Goal: Task Accomplishment & Management: Manage account settings

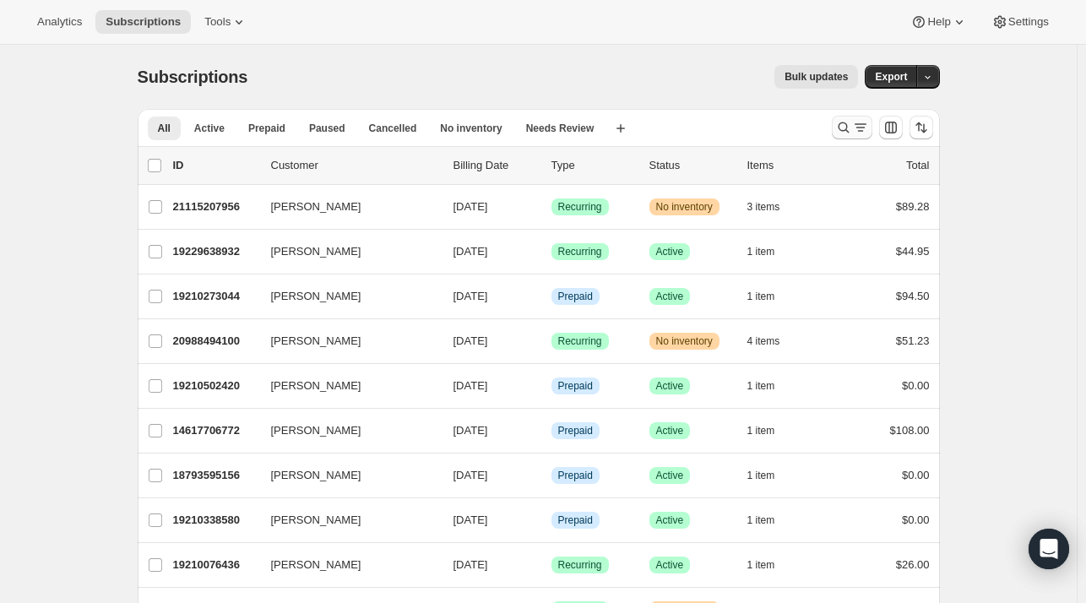
click at [859, 128] on icon "Search and filter results" at bounding box center [860, 127] width 17 height 17
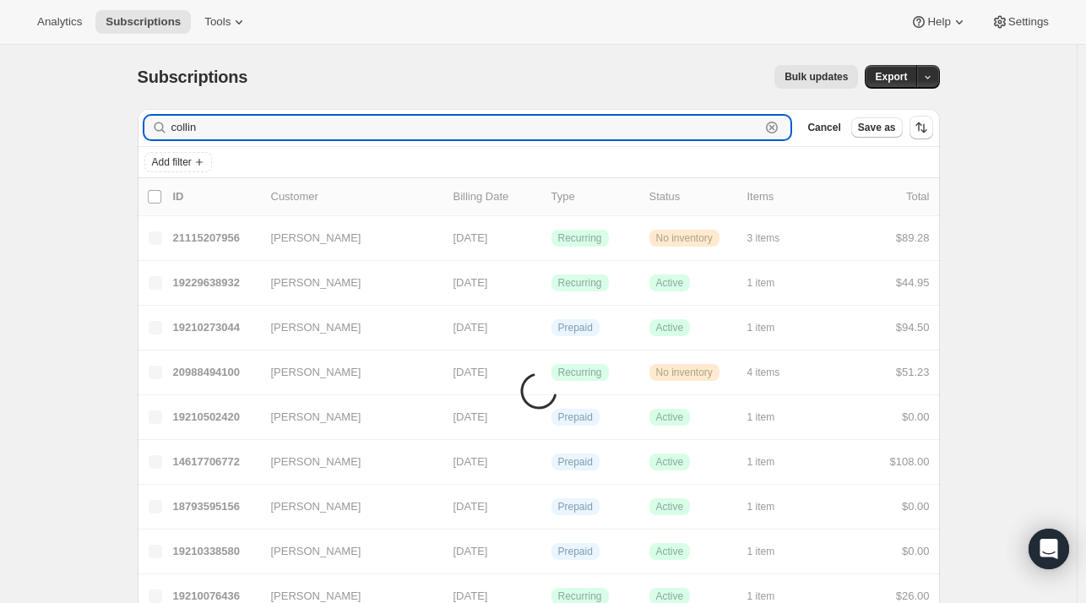
type input "collin"
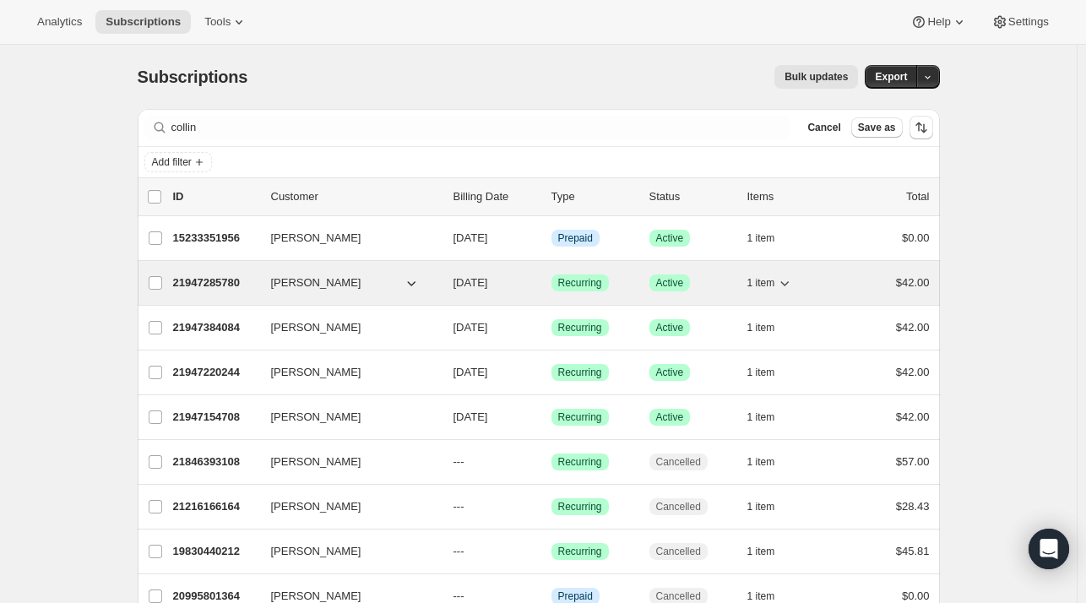
click at [301, 285] on span "[PERSON_NAME]" at bounding box center [316, 282] width 90 height 17
click at [190, 285] on p "21947285780" at bounding box center [215, 282] width 84 height 17
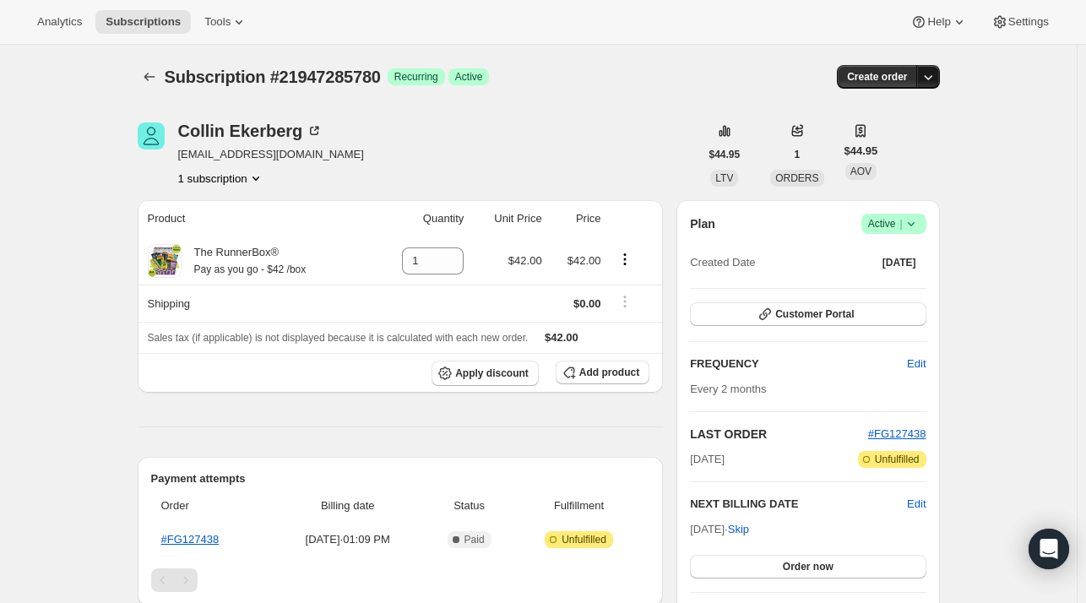
click at [929, 81] on icon "button" at bounding box center [927, 76] width 17 height 17
click at [986, 173] on div "Subscription #21947285780. This page is ready Subscription #21947285780 Success…" at bounding box center [538, 580] width 1076 height 1071
click at [260, 177] on icon "Product actions" at bounding box center [255, 178] width 17 height 17
click at [238, 206] on span "Info Current" at bounding box center [261, 209] width 47 height 17
click at [203, 208] on span "21947285780 Info Current" at bounding box center [225, 209] width 117 height 13
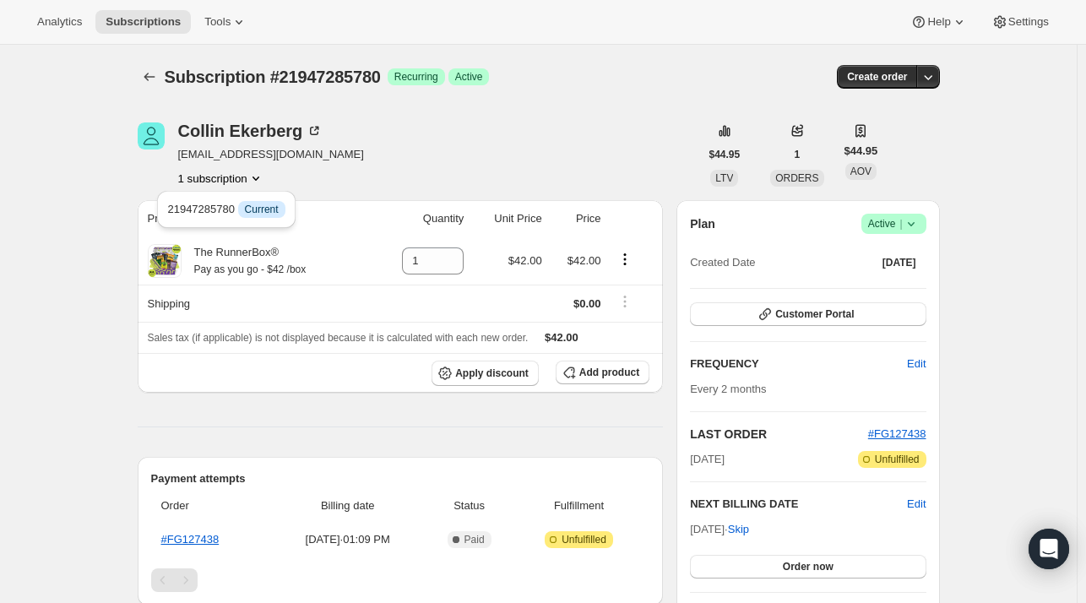
click at [479, 136] on div "[PERSON_NAME] [EMAIL_ADDRESS][DOMAIN_NAME] 1 subscription" at bounding box center [418, 154] width 561 height 64
click at [770, 305] on button "Customer Portal" at bounding box center [808, 314] width 236 height 24
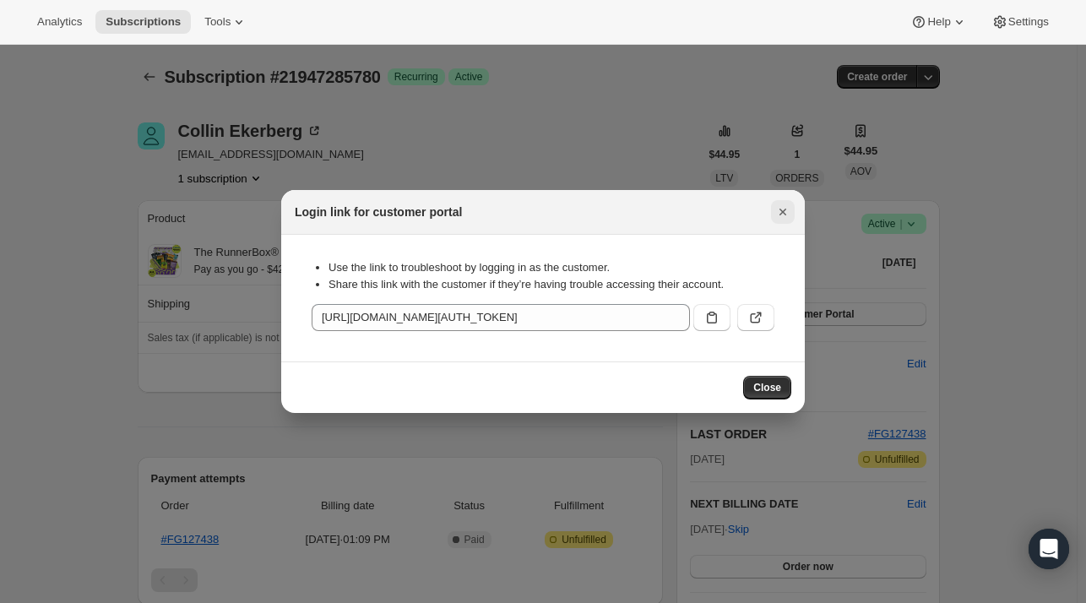
click at [787, 203] on icon "Close" at bounding box center [782, 211] width 17 height 17
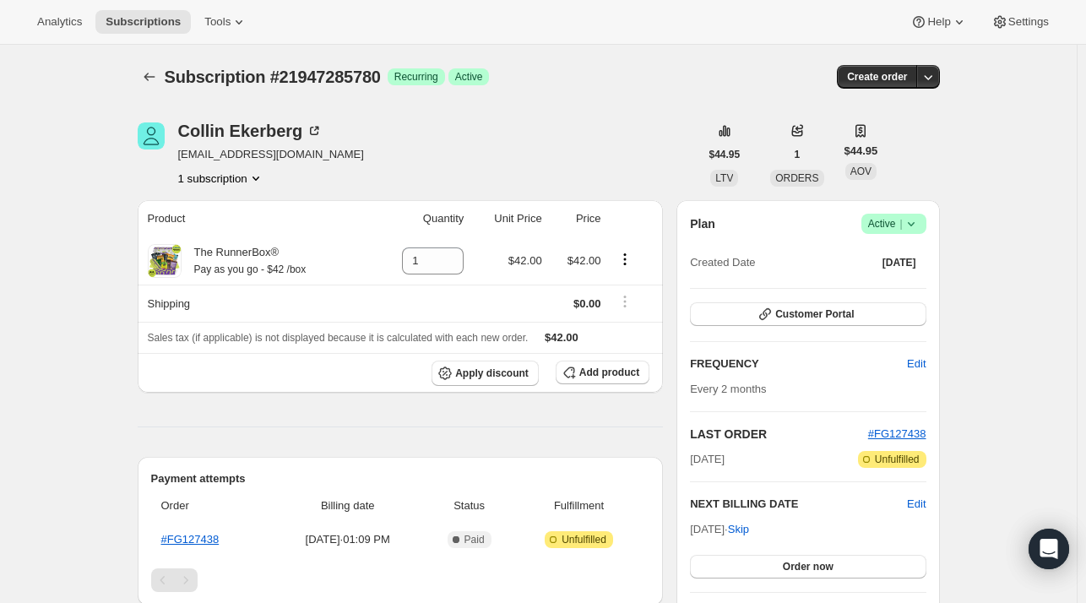
scroll to position [16, 0]
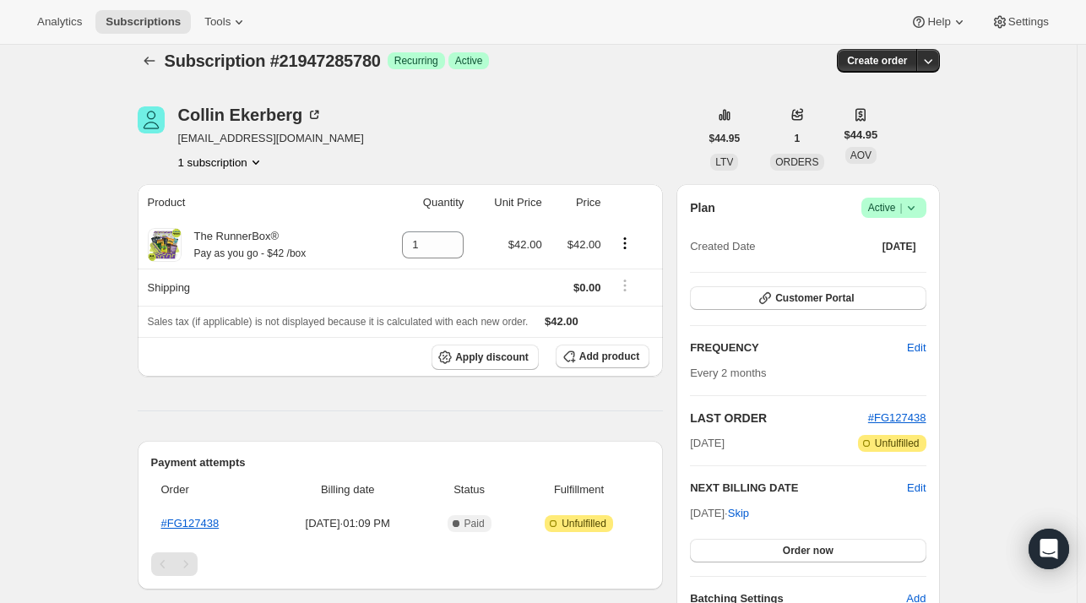
click at [916, 203] on icon at bounding box center [911, 207] width 17 height 17
click at [899, 273] on span "Cancel subscription" at bounding box center [898, 269] width 95 height 13
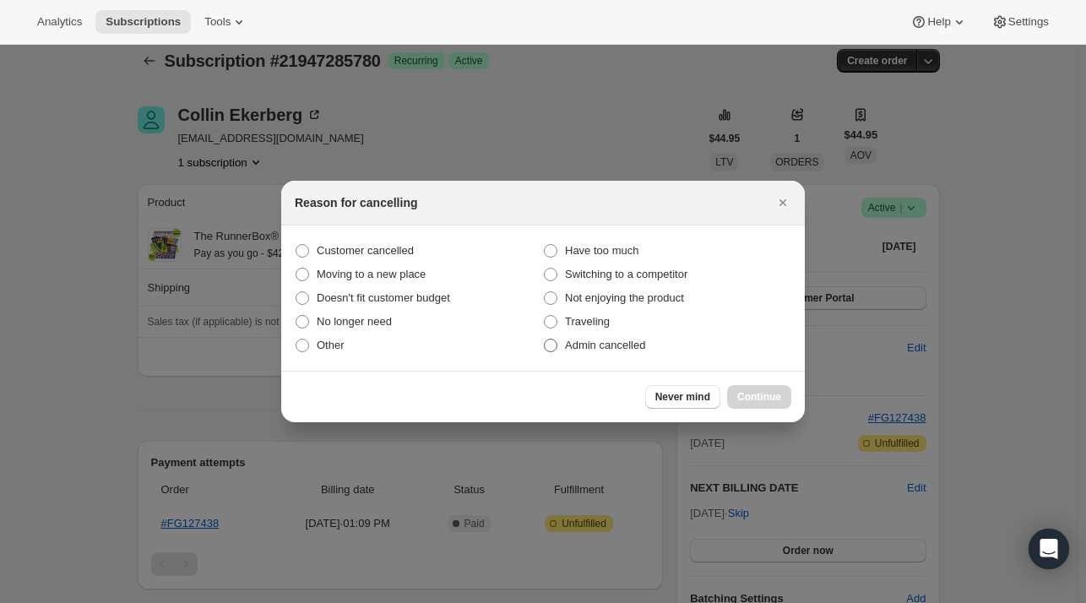
click at [610, 339] on span "Admin cancelled" at bounding box center [605, 345] width 80 height 13
click at [545, 339] on input "Admin cancelled" at bounding box center [544, 339] width 1 height 1
radio input "true"
click at [756, 392] on span "Continue" at bounding box center [759, 397] width 44 height 14
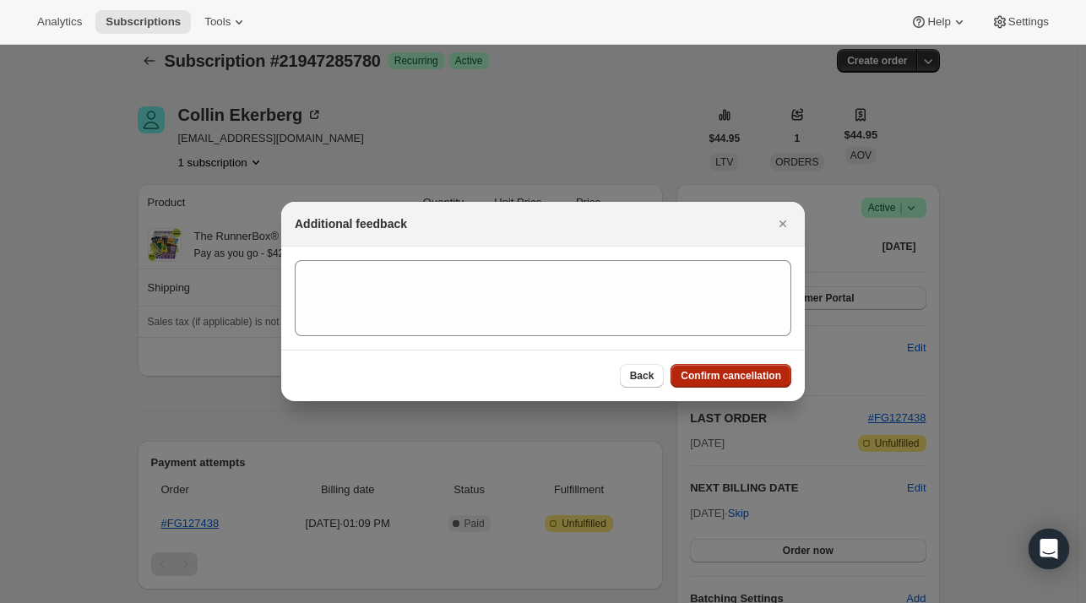
click at [752, 382] on button "Confirm cancellation" at bounding box center [730, 376] width 121 height 24
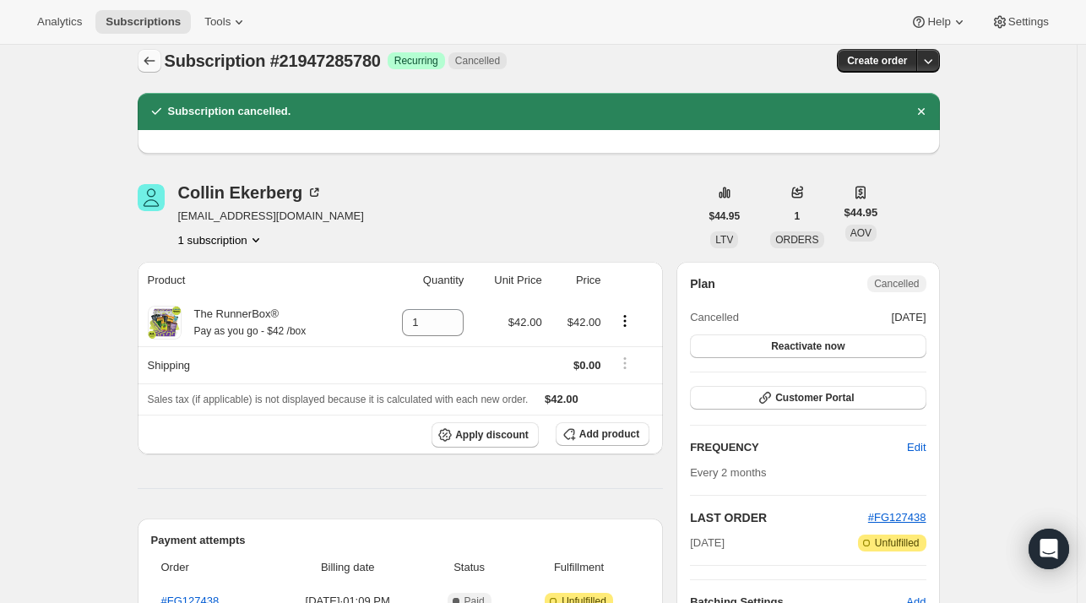
click at [149, 58] on icon "Subscriptions" at bounding box center [149, 60] width 17 height 17
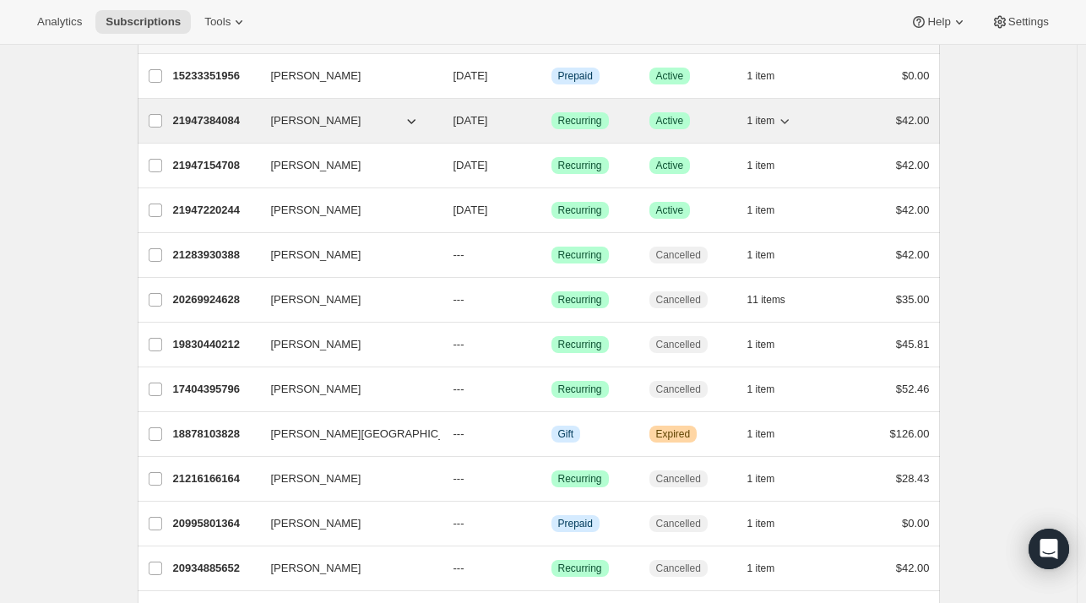
scroll to position [132, 0]
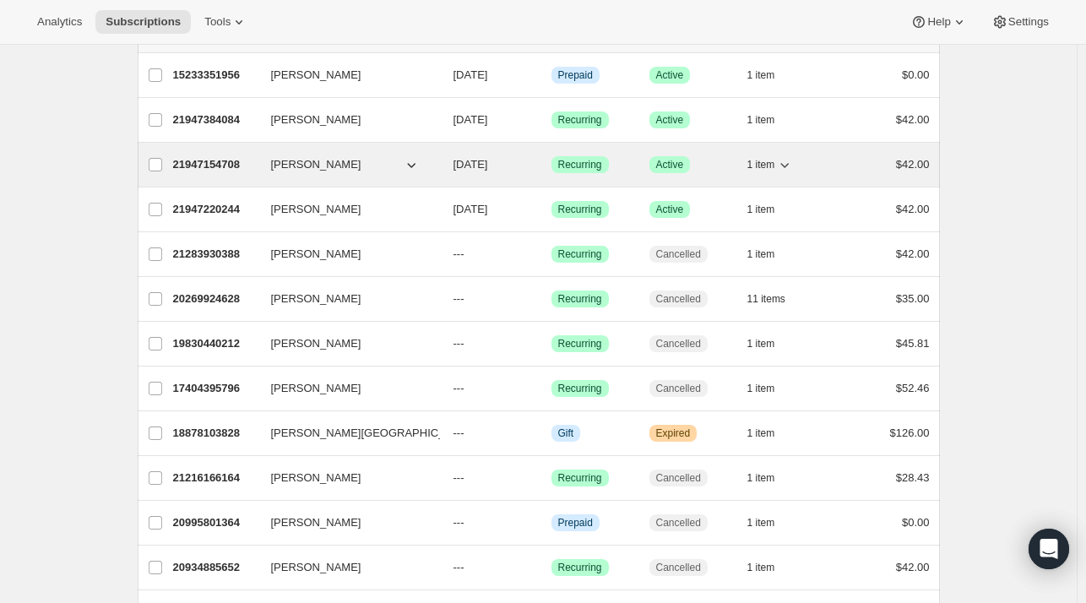
click at [368, 165] on button "[PERSON_NAME]" at bounding box center [345, 164] width 169 height 27
click at [312, 158] on span "[PERSON_NAME]" at bounding box center [316, 164] width 90 height 17
click at [221, 164] on p "21947154708" at bounding box center [215, 164] width 84 height 17
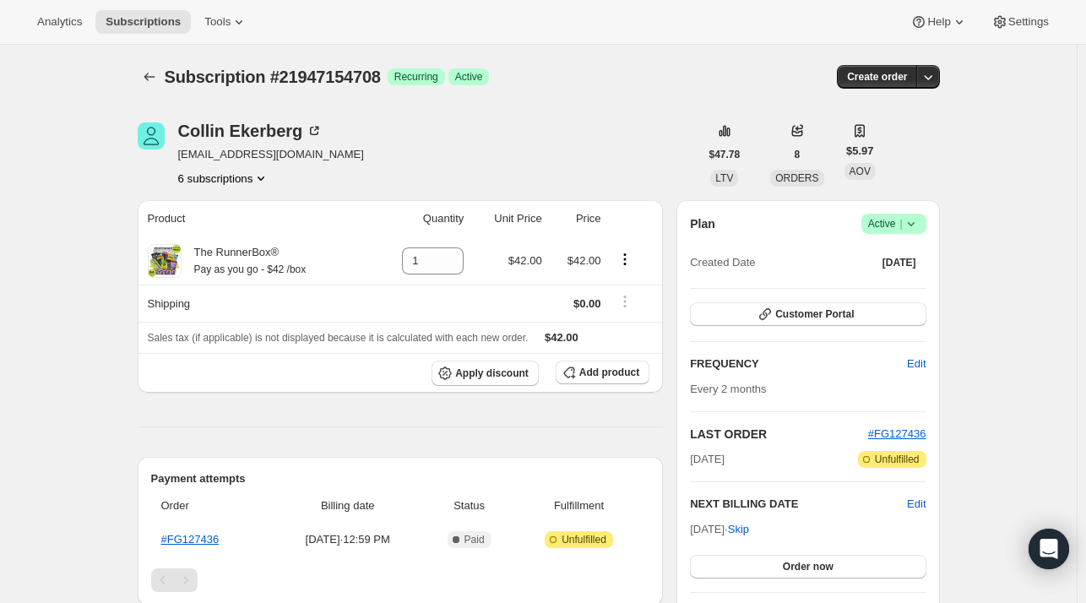
click at [919, 225] on icon at bounding box center [911, 223] width 17 height 17
click at [903, 275] on button "Cancel subscription" at bounding box center [899, 285] width 106 height 27
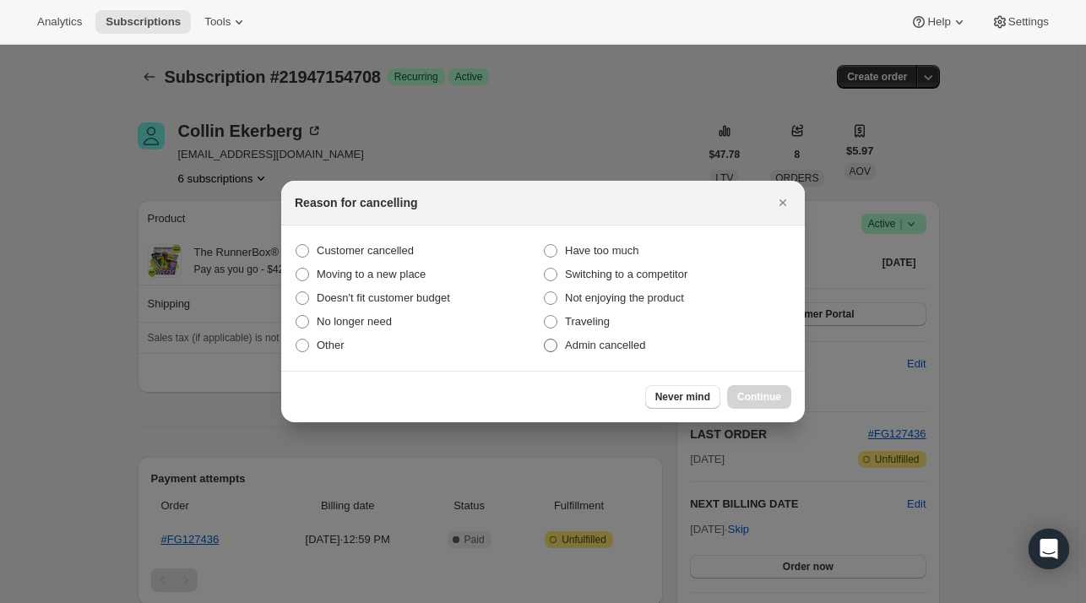
click at [559, 348] on label "Admin cancelled" at bounding box center [667, 345] width 248 height 24
click at [545, 339] on input "Admin cancelled" at bounding box center [544, 339] width 1 height 1
radio input "true"
click at [756, 405] on button "Continue" at bounding box center [759, 397] width 64 height 24
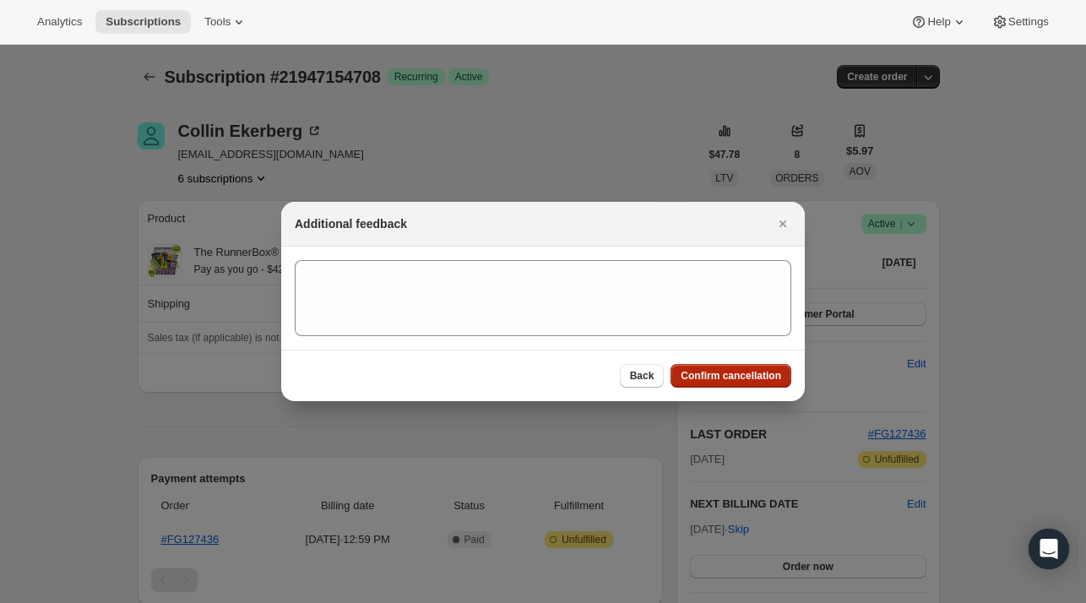
click at [746, 377] on span "Confirm cancellation" at bounding box center [730, 376] width 100 height 14
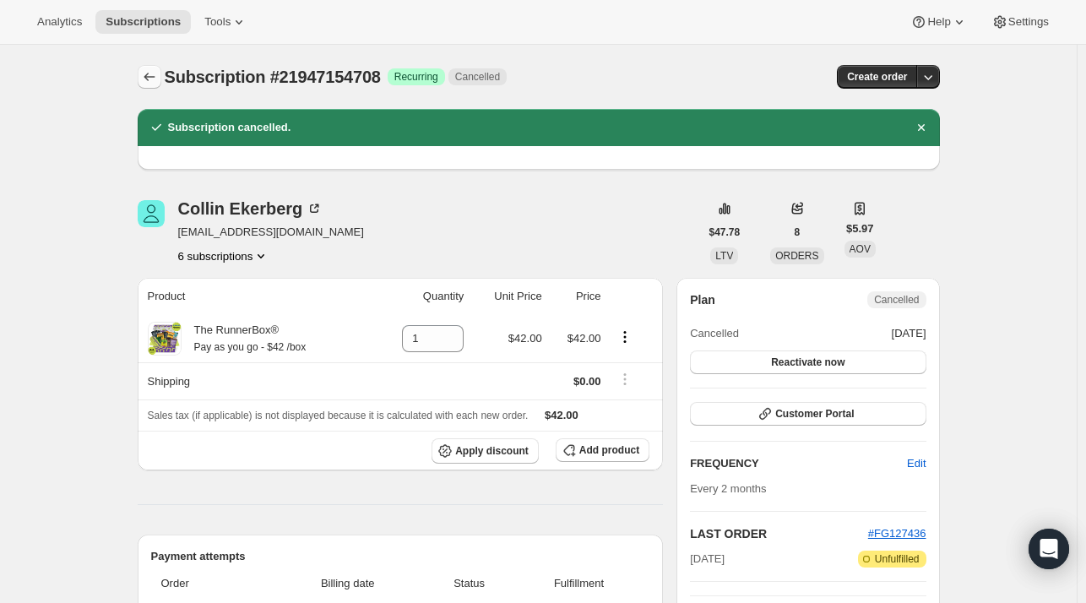
click at [152, 75] on icon "Subscriptions" at bounding box center [149, 76] width 17 height 17
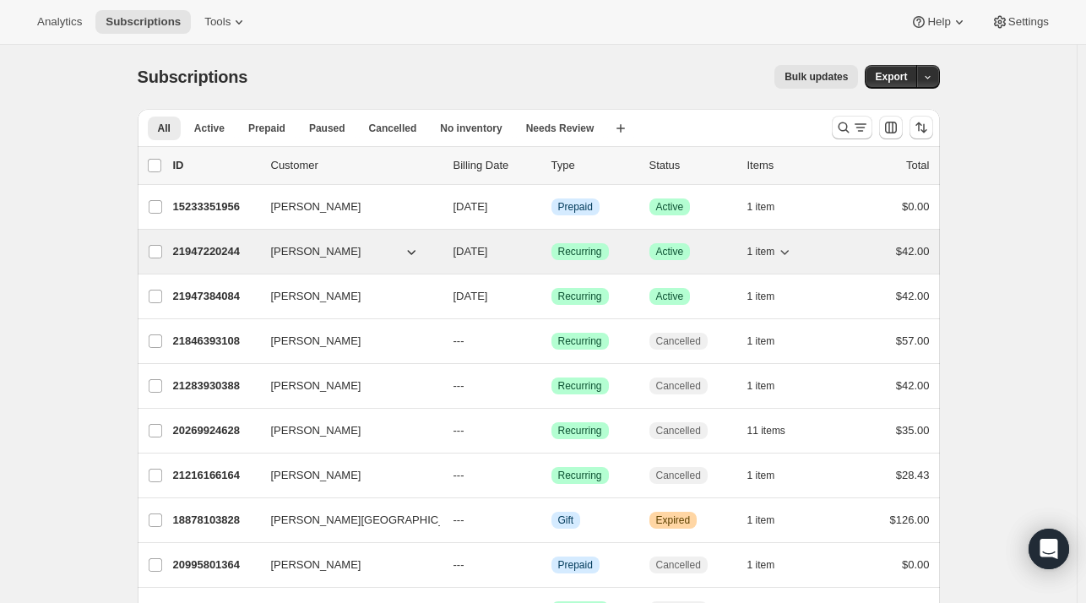
click at [355, 259] on div "21947220244 [PERSON_NAME] [DATE] Success Recurring Success Active 1 item $42.00" at bounding box center [551, 252] width 756 height 24
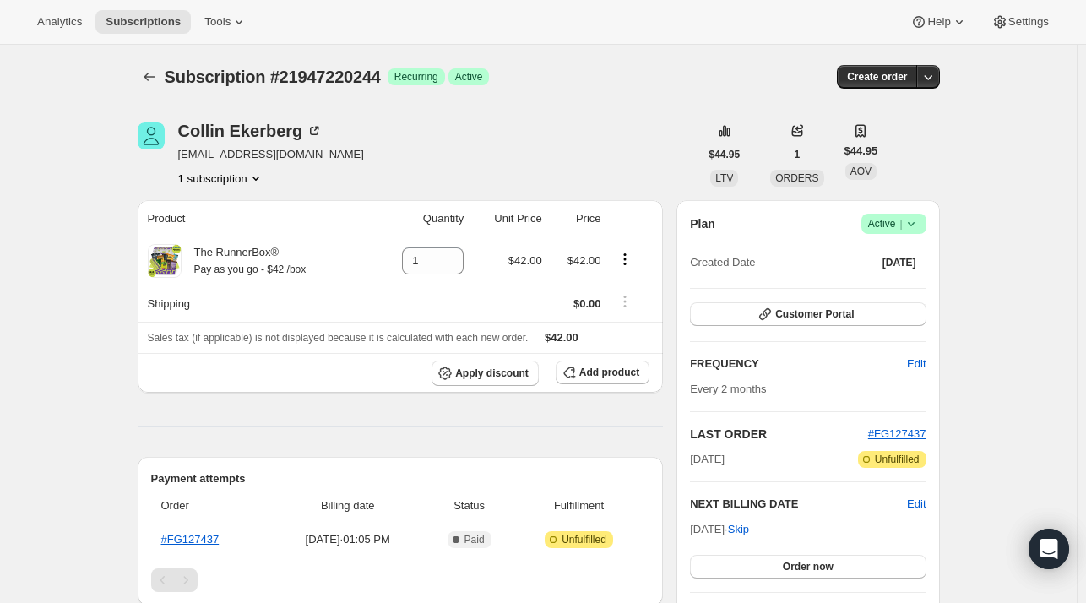
click at [912, 222] on icon at bounding box center [910, 224] width 7 height 4
click at [892, 279] on span "Cancel subscription" at bounding box center [898, 285] width 95 height 13
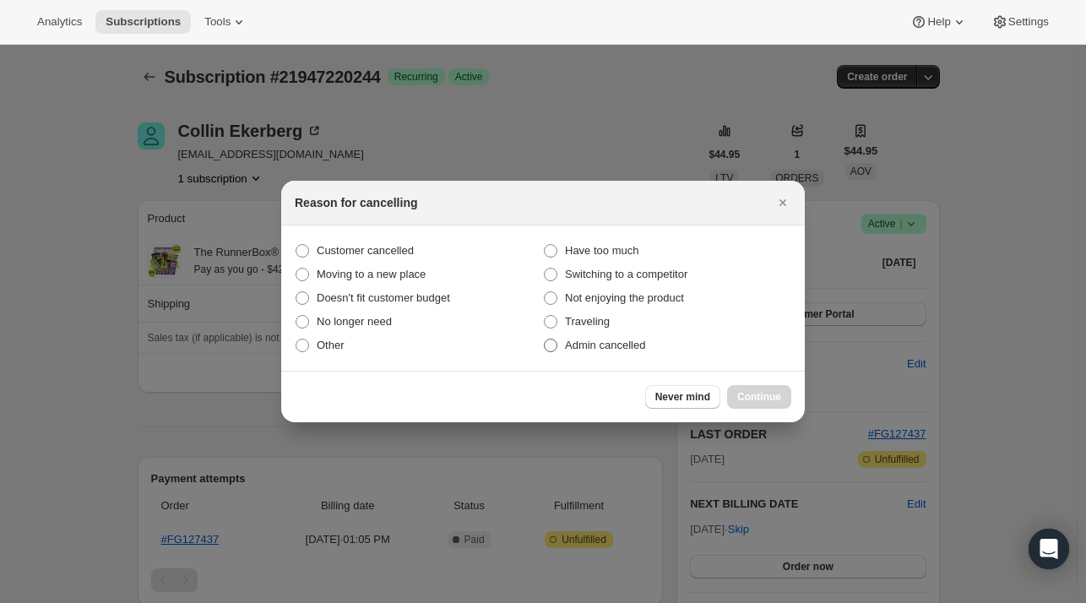
click at [615, 349] on span "Admin cancelled" at bounding box center [605, 345] width 80 height 13
click at [545, 339] on input "Admin cancelled" at bounding box center [544, 339] width 1 height 1
radio input "true"
click at [753, 396] on span "Continue" at bounding box center [759, 397] width 44 height 14
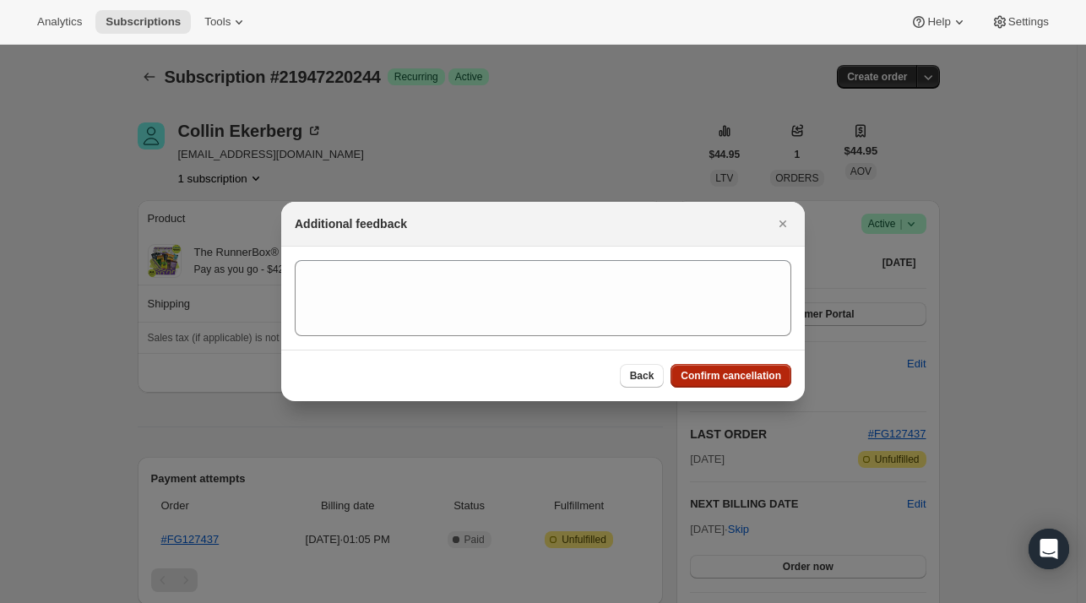
click at [735, 372] on span "Confirm cancellation" at bounding box center [730, 376] width 100 height 14
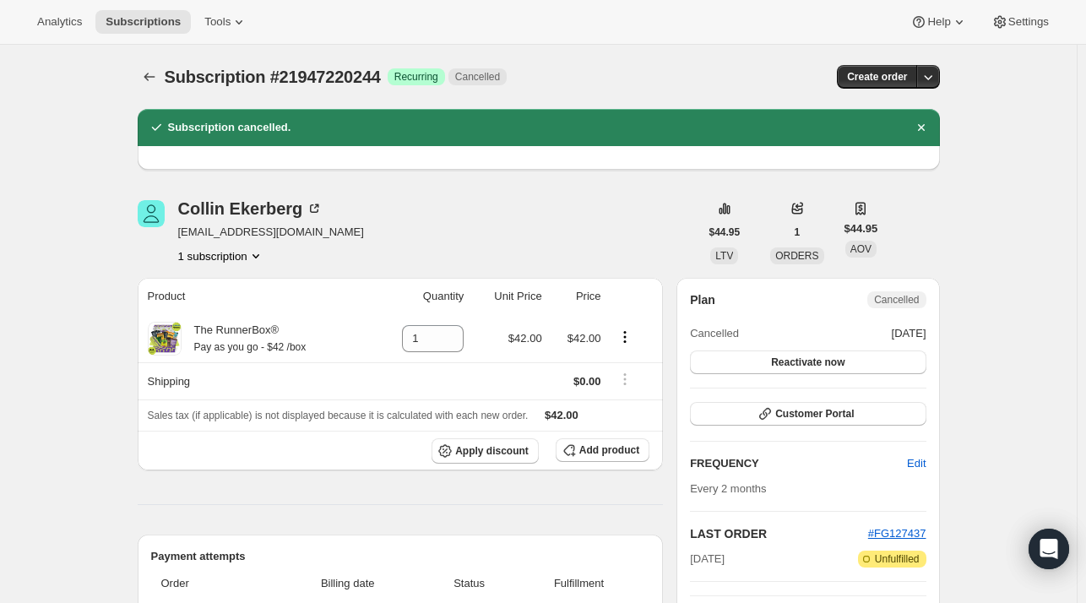
click at [197, 73] on span "Subscription #21947220244" at bounding box center [273, 77] width 216 height 19
click at [155, 82] on icon "Subscriptions" at bounding box center [149, 76] width 17 height 17
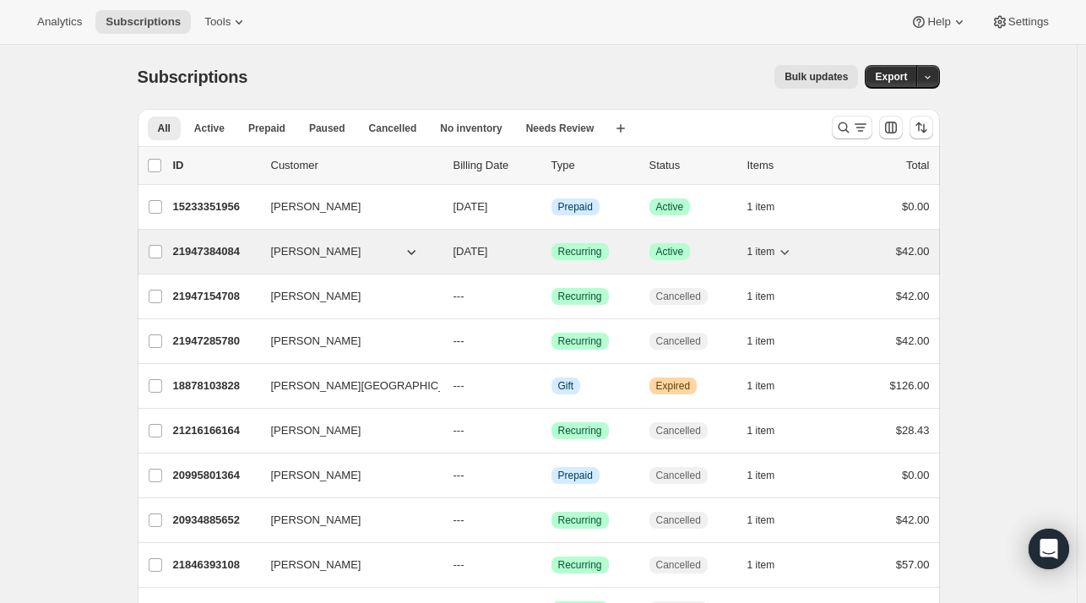
click at [311, 250] on span "[PERSON_NAME]" at bounding box center [316, 251] width 90 height 17
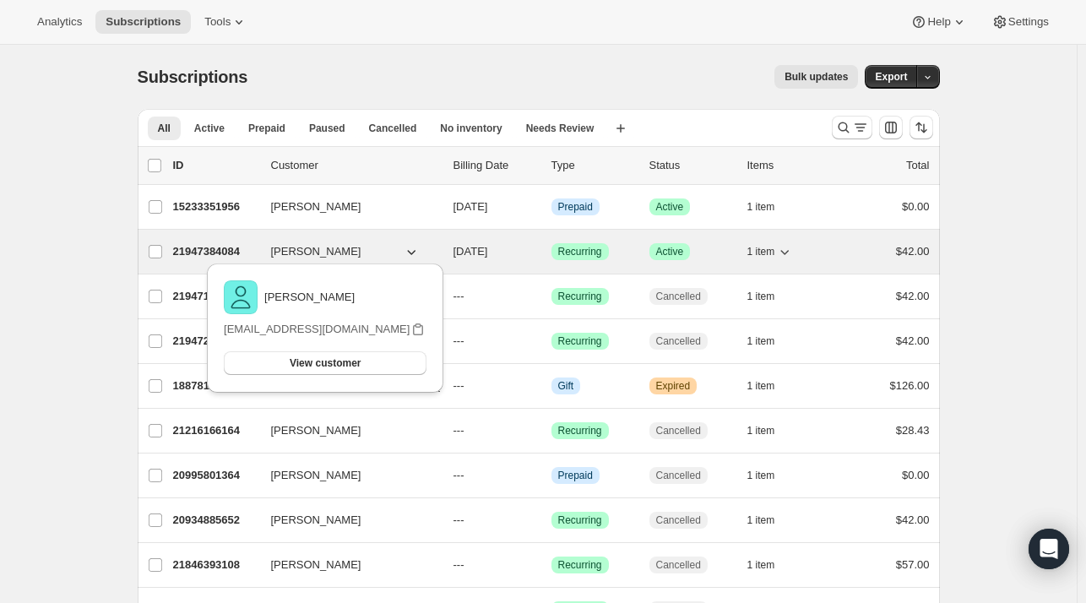
click at [368, 245] on button "[PERSON_NAME]" at bounding box center [345, 251] width 169 height 27
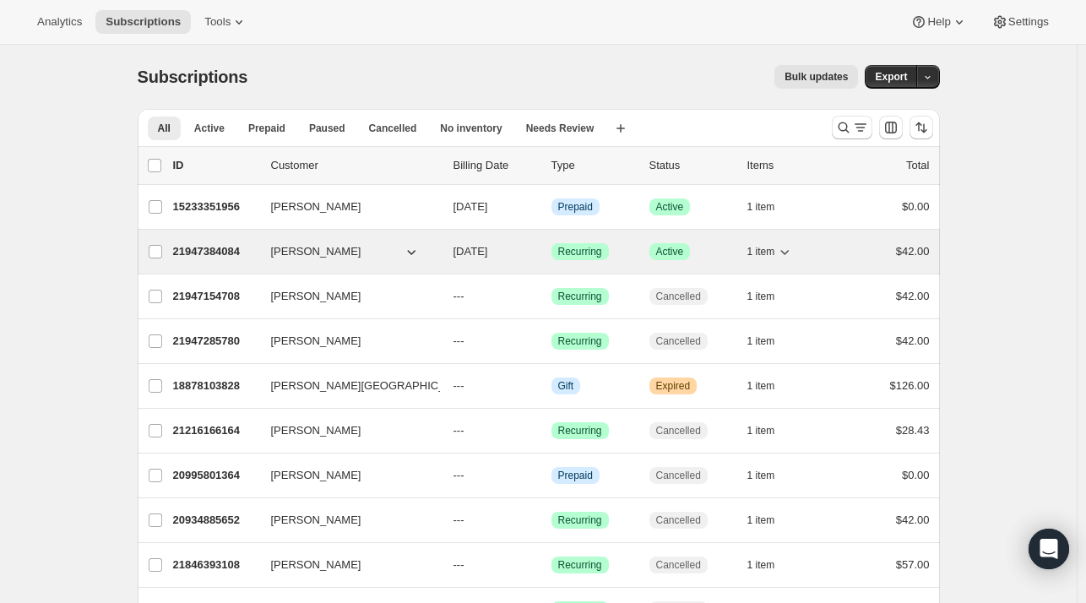
click at [368, 245] on button "[PERSON_NAME]" at bounding box center [345, 251] width 169 height 27
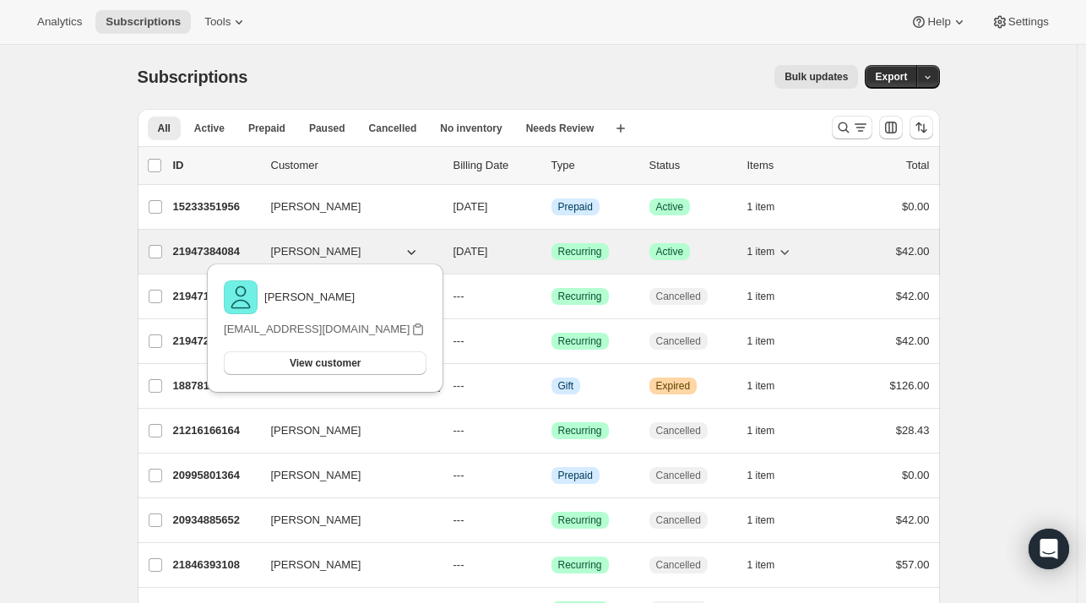
click at [219, 254] on p "21947384084" at bounding box center [215, 251] width 84 height 17
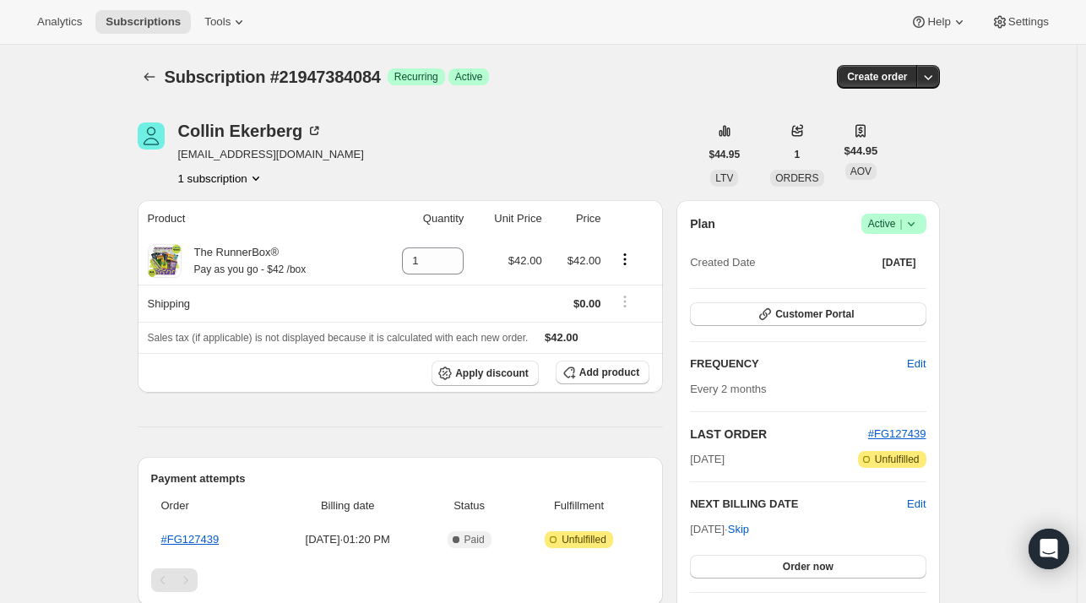
click at [917, 224] on icon at bounding box center [911, 223] width 17 height 17
click at [905, 279] on span "Cancel subscription" at bounding box center [898, 285] width 95 height 13
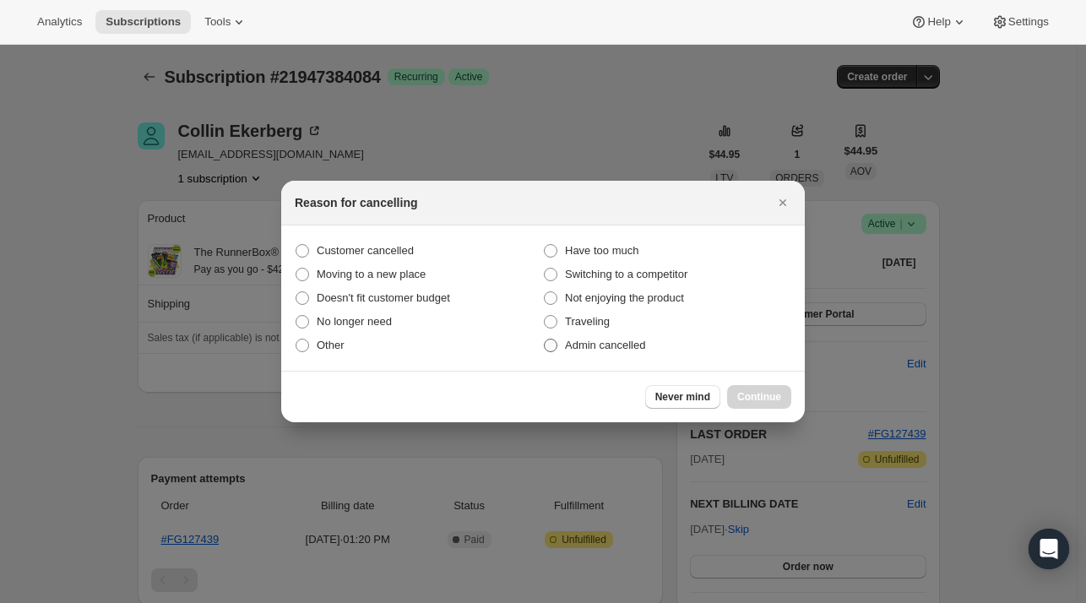
click at [625, 345] on span "Admin cancelled" at bounding box center [605, 345] width 80 height 13
click at [545, 339] on input "Admin cancelled" at bounding box center [544, 339] width 1 height 1
radio input "true"
click at [762, 393] on span "Continue" at bounding box center [759, 397] width 44 height 14
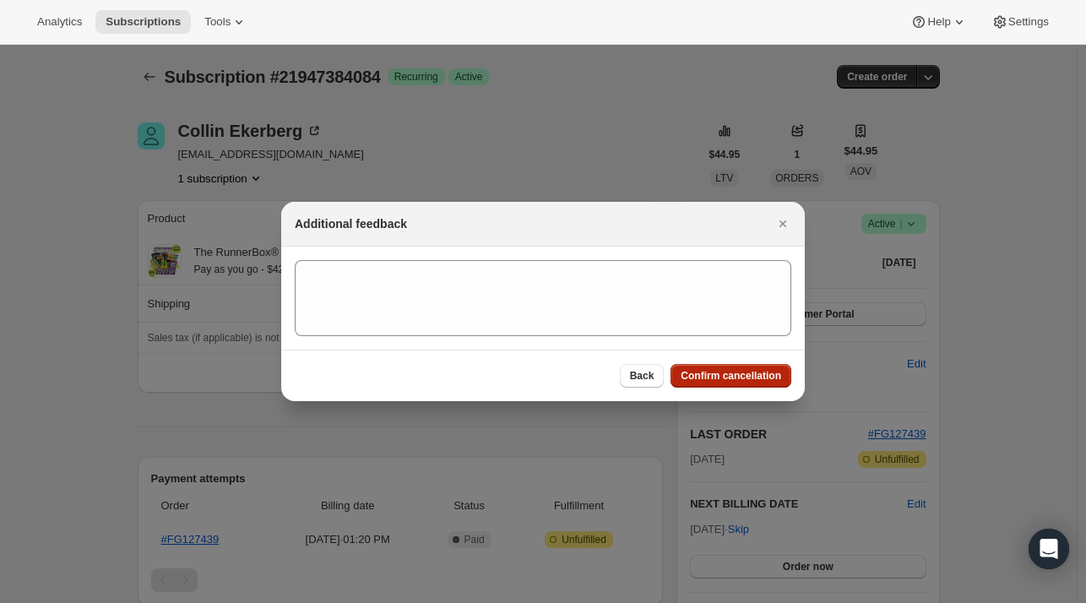
click at [743, 376] on span "Confirm cancellation" at bounding box center [730, 376] width 100 height 14
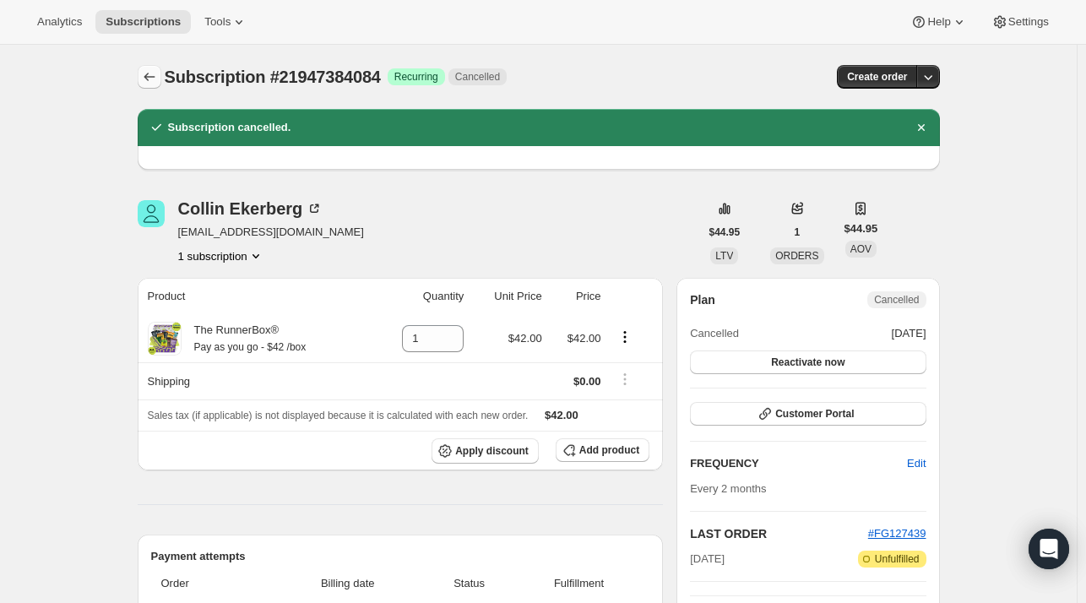
click at [151, 78] on icon "Subscriptions" at bounding box center [149, 76] width 17 height 17
